Goal: Task Accomplishment & Management: Use online tool/utility

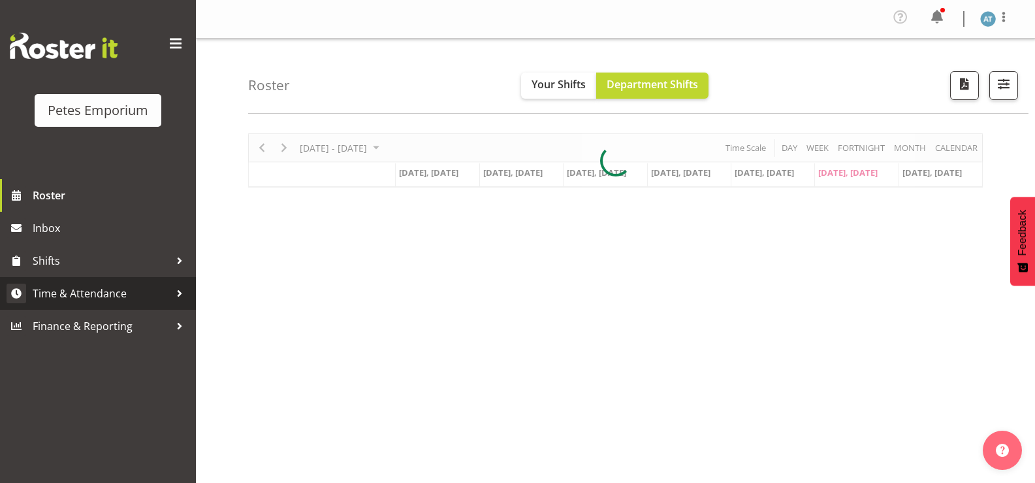
click at [83, 289] on span "Time & Attendance" at bounding box center [101, 294] width 137 height 20
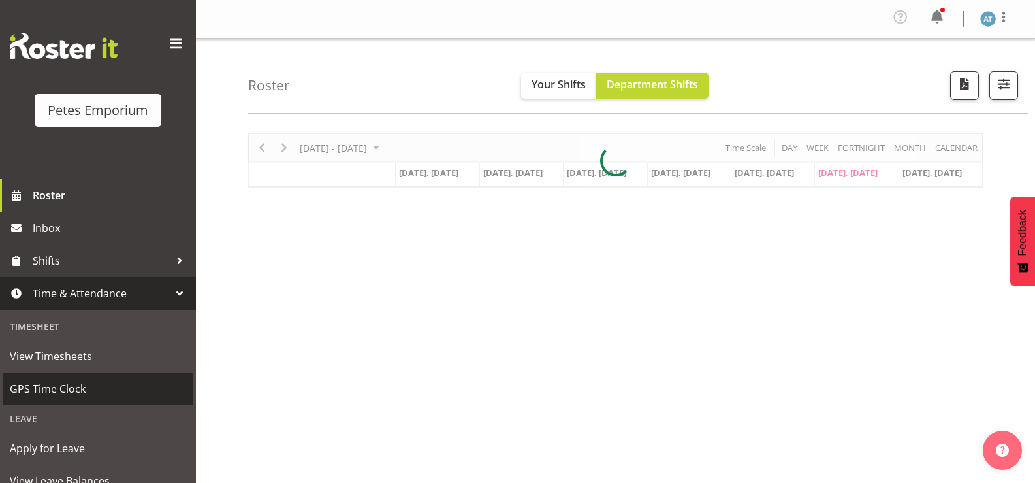
click at [86, 387] on span "GPS Time Clock" at bounding box center [98, 389] width 176 height 20
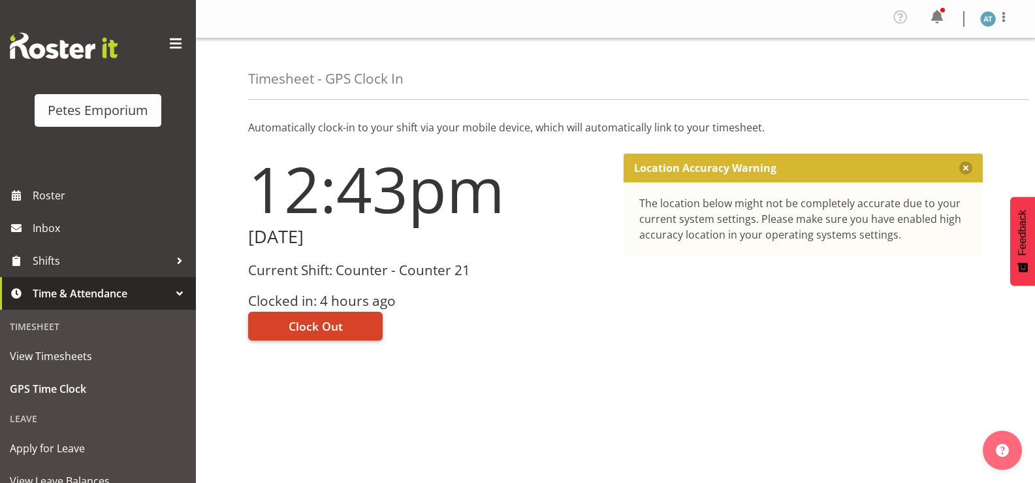
click at [306, 329] on span "Clock Out" at bounding box center [316, 325] width 54 height 17
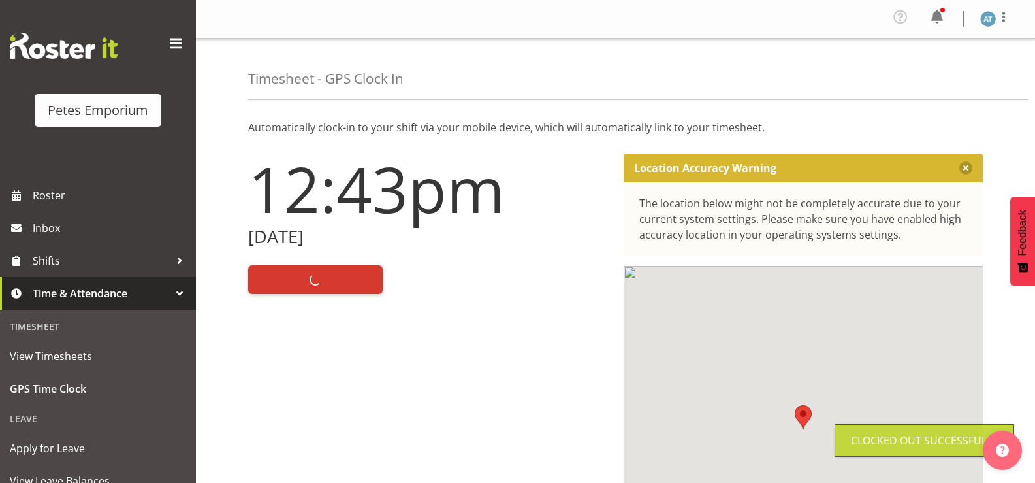
click at [1023, 23] on div "Profile Log Out" at bounding box center [615, 19] width 839 height 39
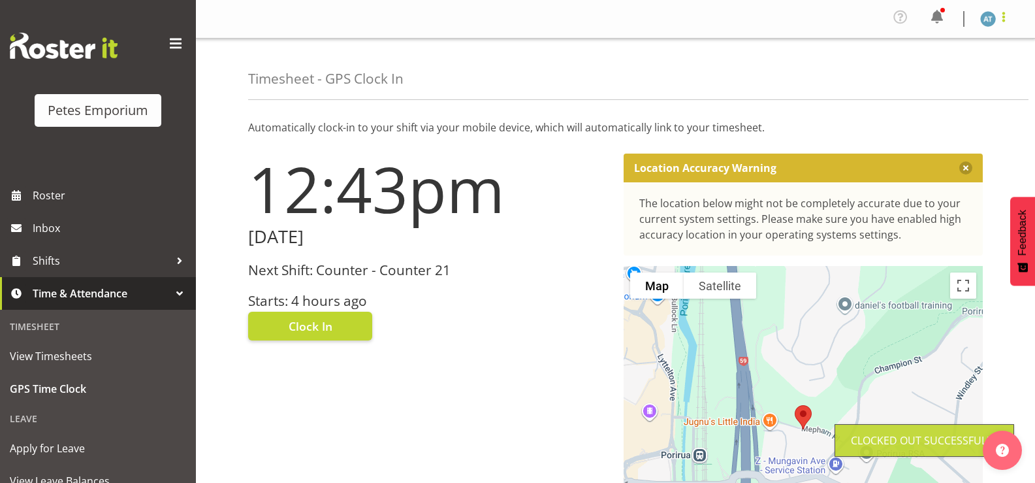
click at [1005, 10] on span at bounding box center [1004, 17] width 16 height 16
click at [966, 79] on link "Log Out" at bounding box center [948, 72] width 125 height 24
